Goal: Task Accomplishment & Management: Use online tool/utility

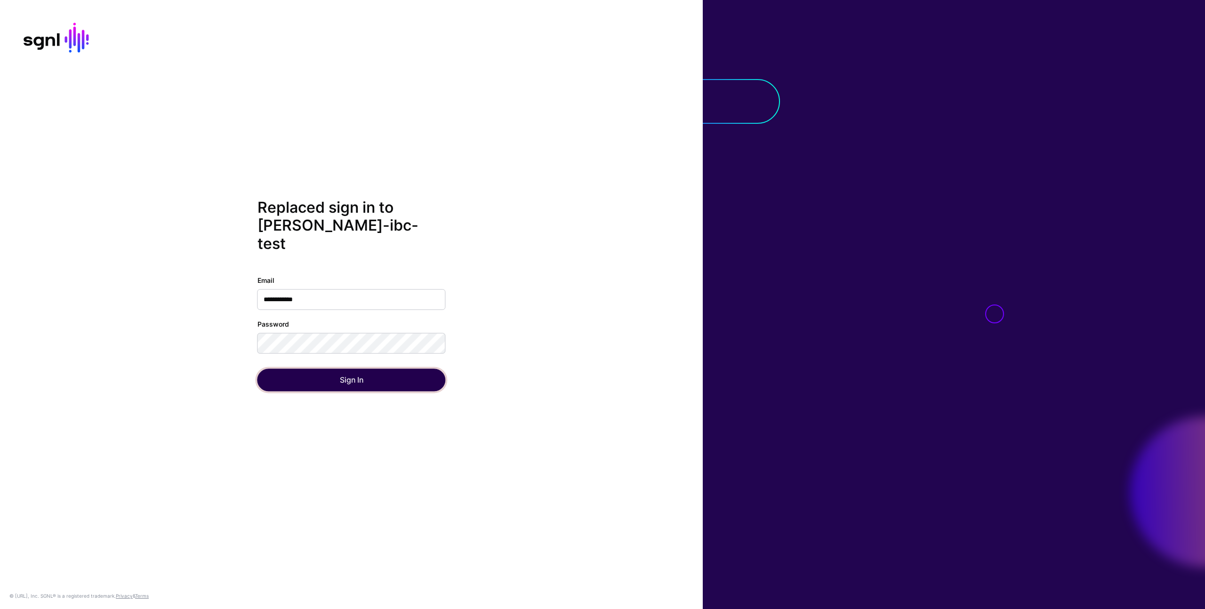
click at [412, 376] on button "Sign In" at bounding box center [351, 380] width 188 height 23
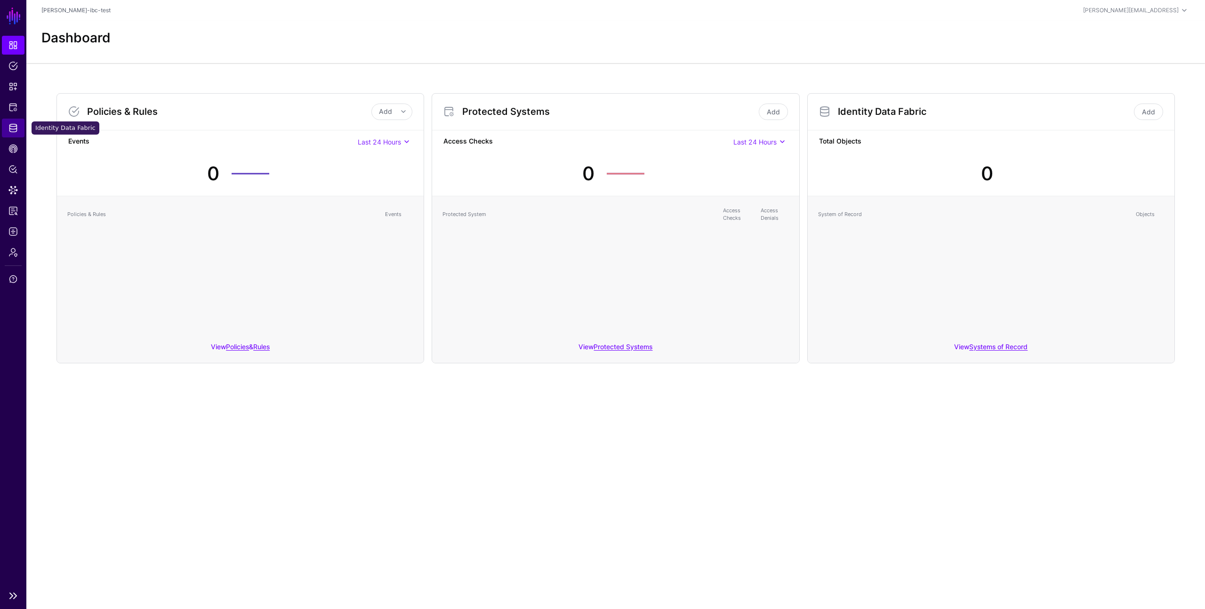
click at [13, 122] on link "Identity Data Fabric" at bounding box center [13, 128] width 23 height 19
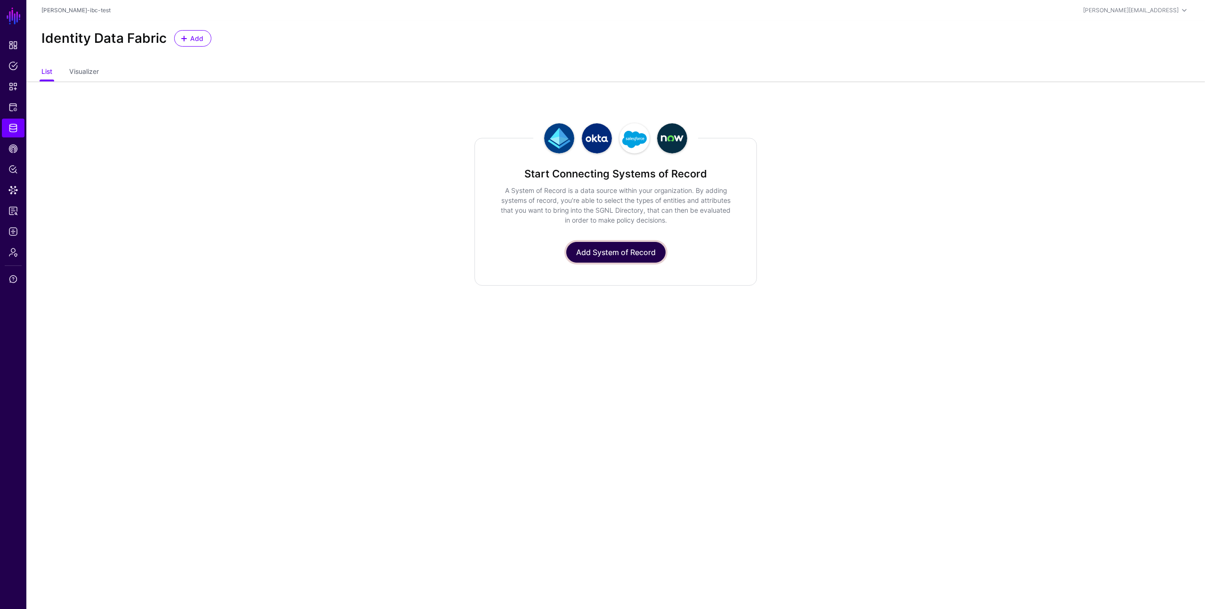
click at [602, 250] on link "Add System of Record" at bounding box center [615, 252] width 99 height 21
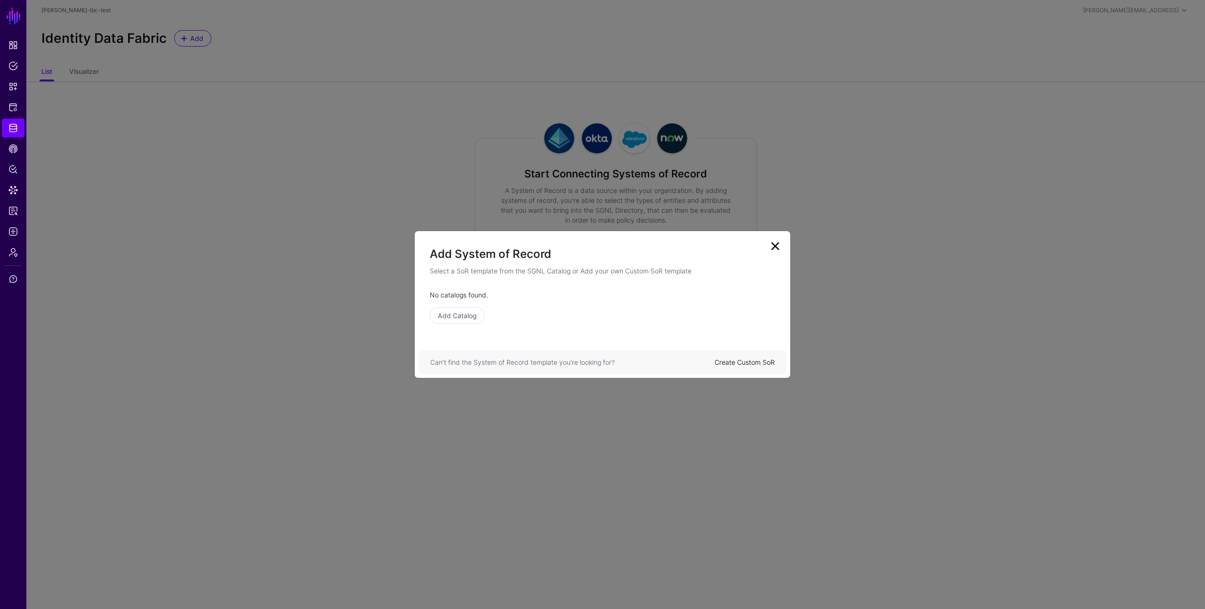
click at [780, 242] on link at bounding box center [774, 246] width 15 height 15
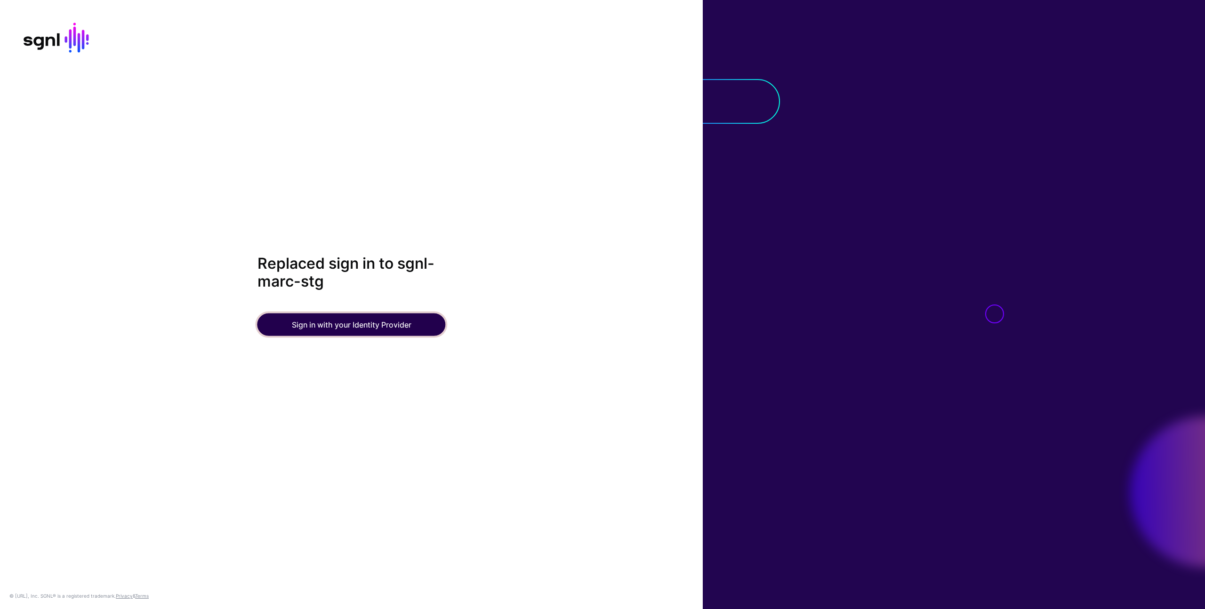
click at [432, 327] on button "Sign in with your Identity Provider" at bounding box center [351, 324] width 188 height 23
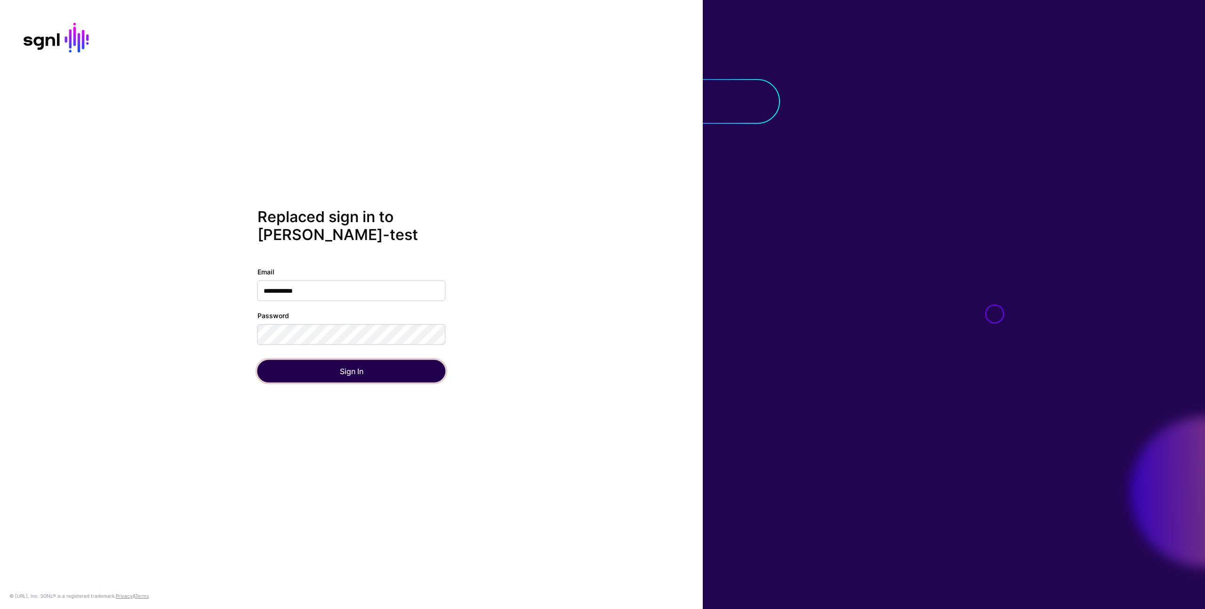
click at [433, 370] on button "Sign In" at bounding box center [351, 370] width 188 height 23
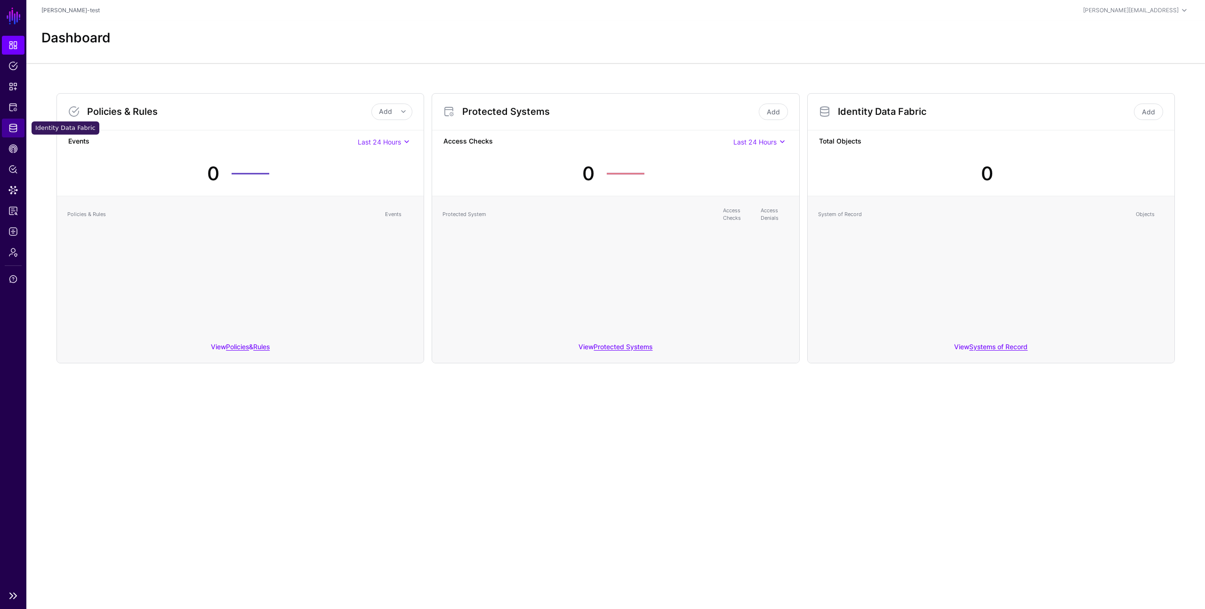
click at [15, 129] on span "Identity Data Fabric" at bounding box center [12, 127] width 9 height 9
